Goal: Task Accomplishment & Management: Use online tool/utility

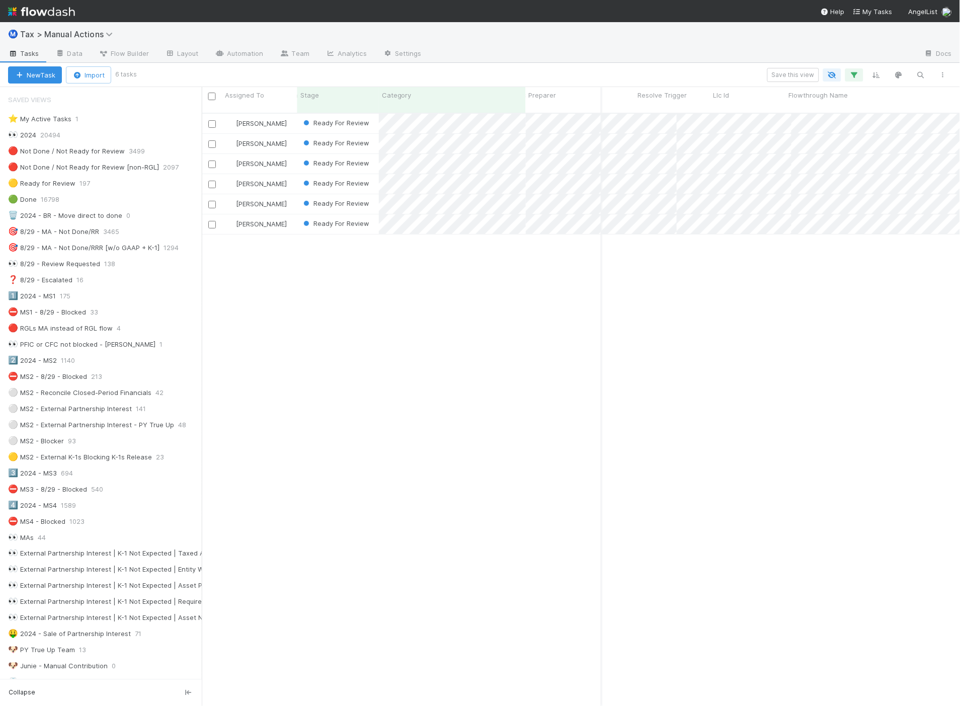
scroll to position [593, 750]
click at [578, 414] on div "Aana Farooqi Ready For Review 10/1/24, 12:46:11 AM 8/14/25, 1:19:12 AM 0 0 1 Sa…" at bounding box center [581, 414] width 759 height 601
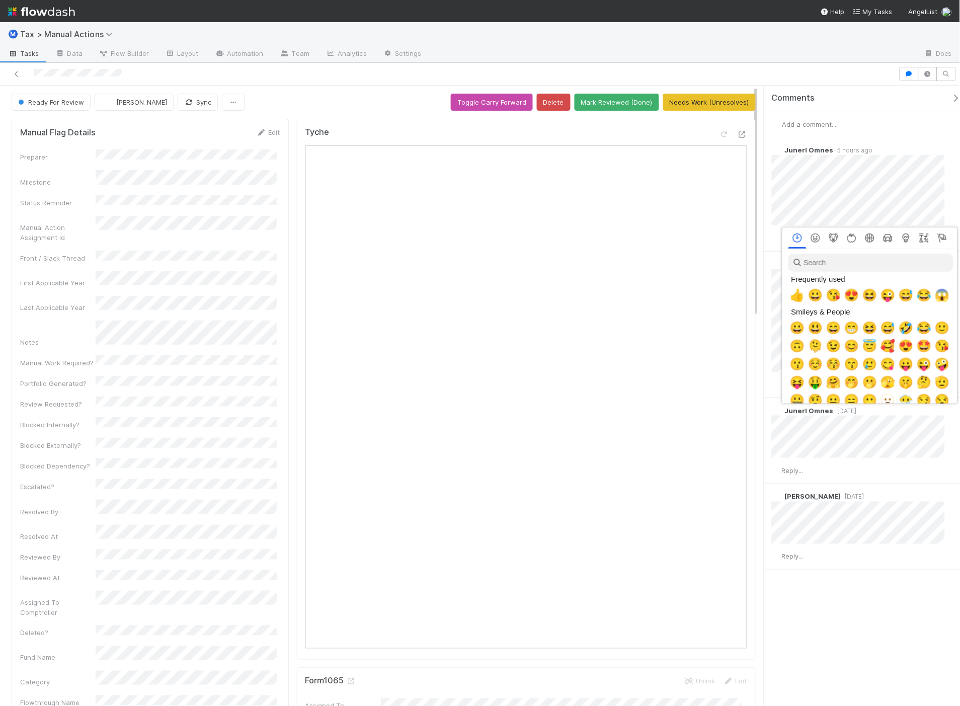
scroll to position [0, 4]
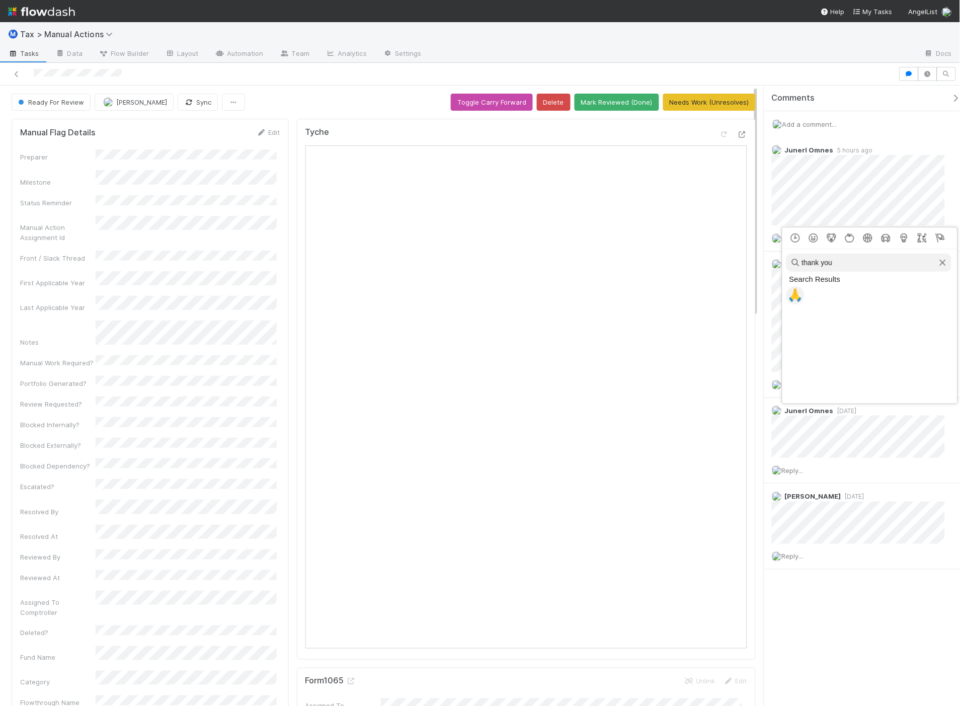
type input "thank you"
click at [794, 289] on span "🙏" at bounding box center [795, 295] width 15 height 14
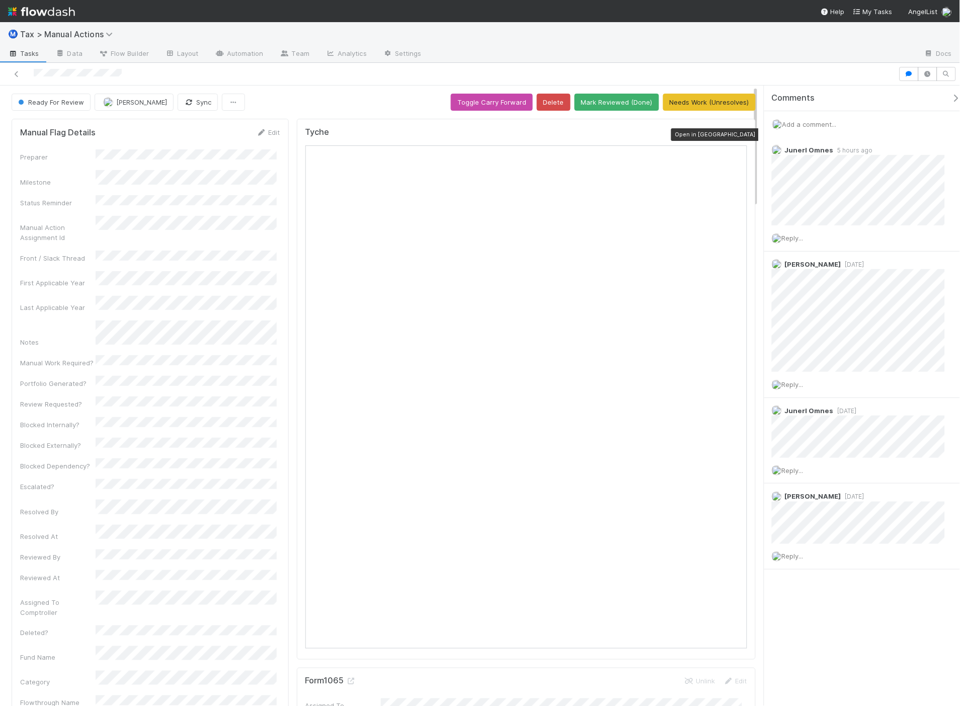
click at [737, 134] on icon at bounding box center [742, 134] width 10 height 7
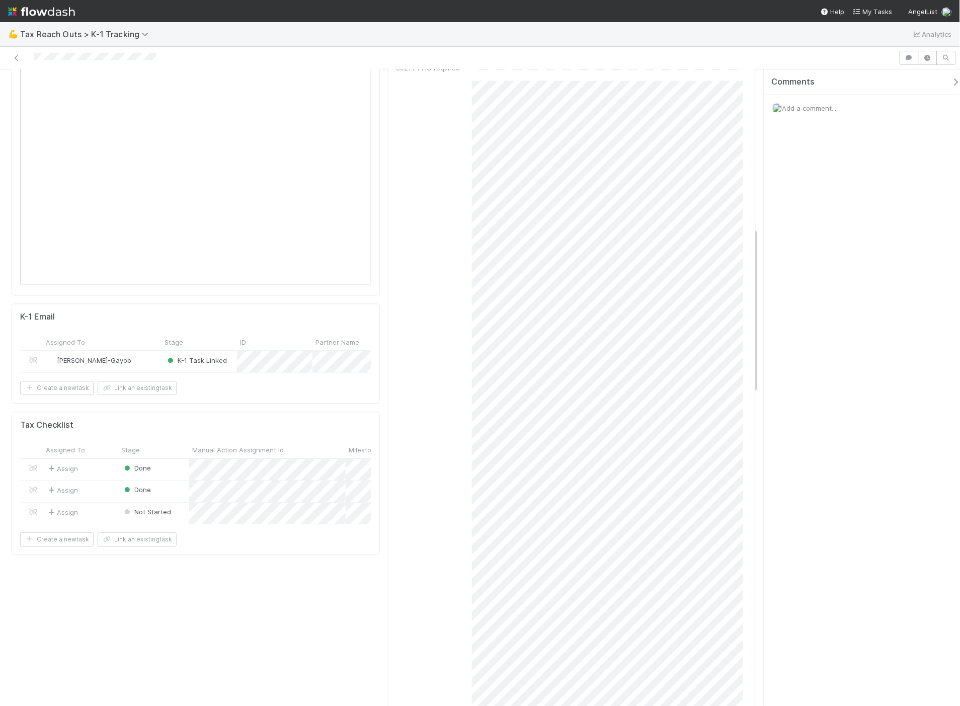
scroll to position [615, 0]
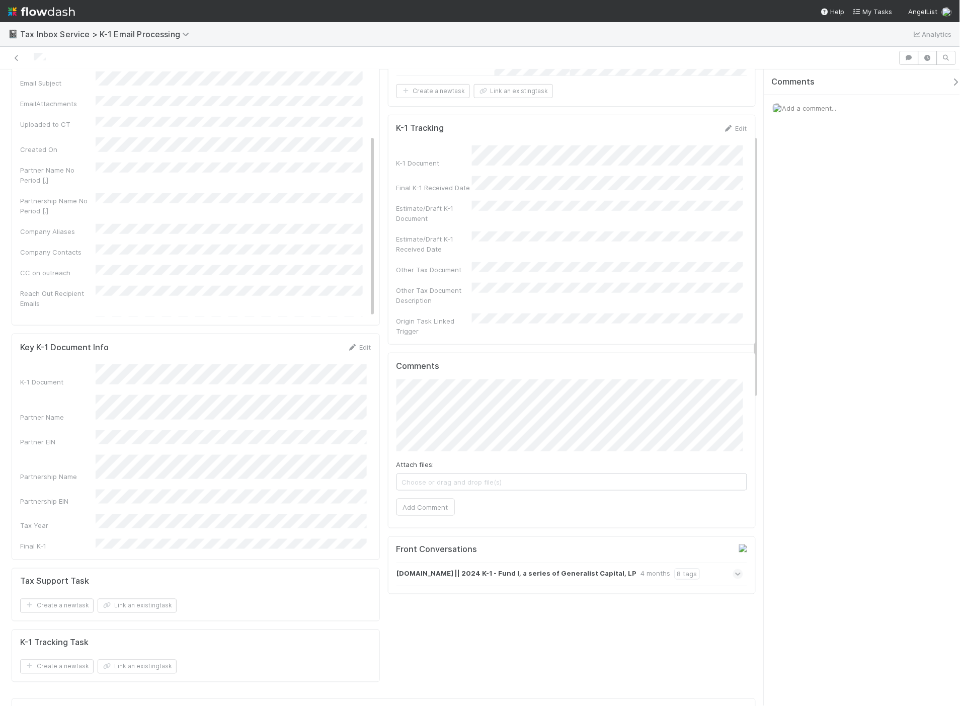
scroll to position [223, 0]
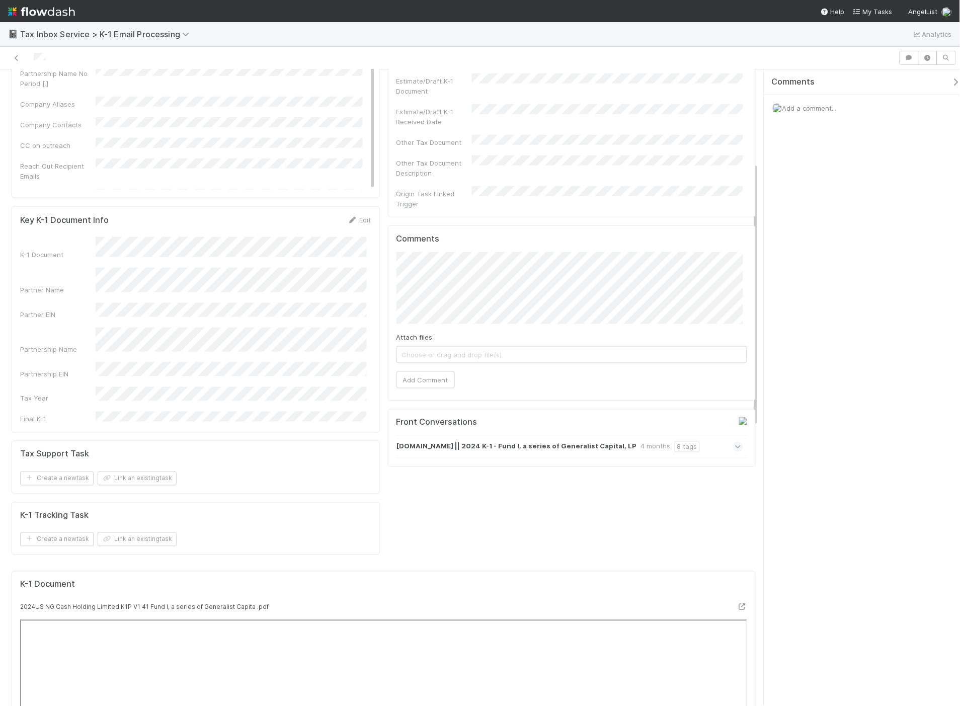
click at [735, 442] on icon at bounding box center [738, 447] width 7 height 10
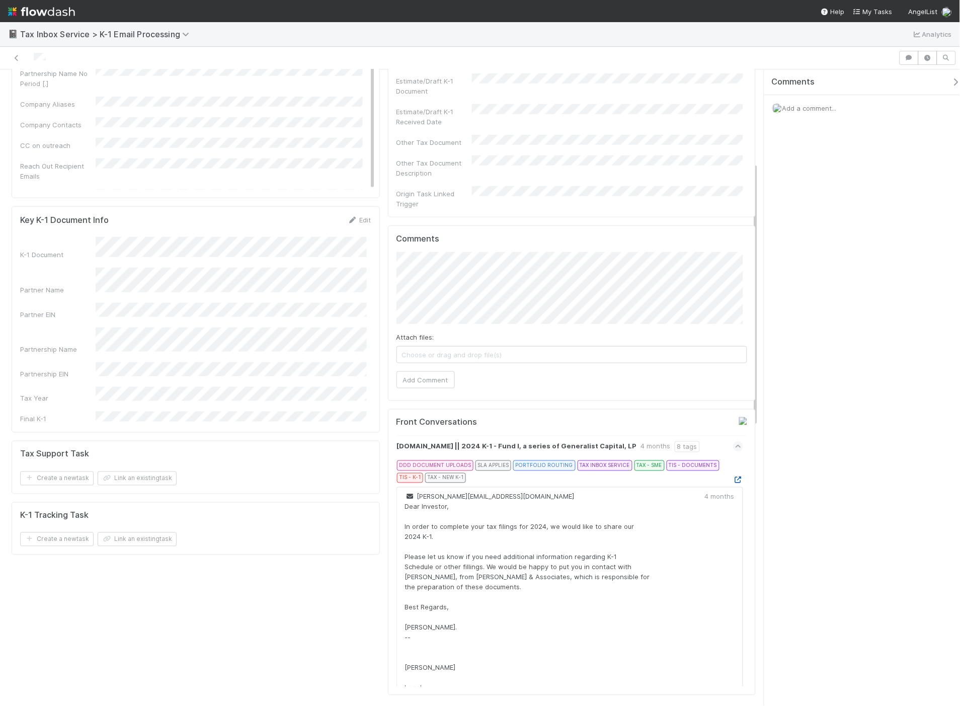
click at [733, 477] on icon at bounding box center [738, 480] width 10 height 7
